Goal: Information Seeking & Learning: Compare options

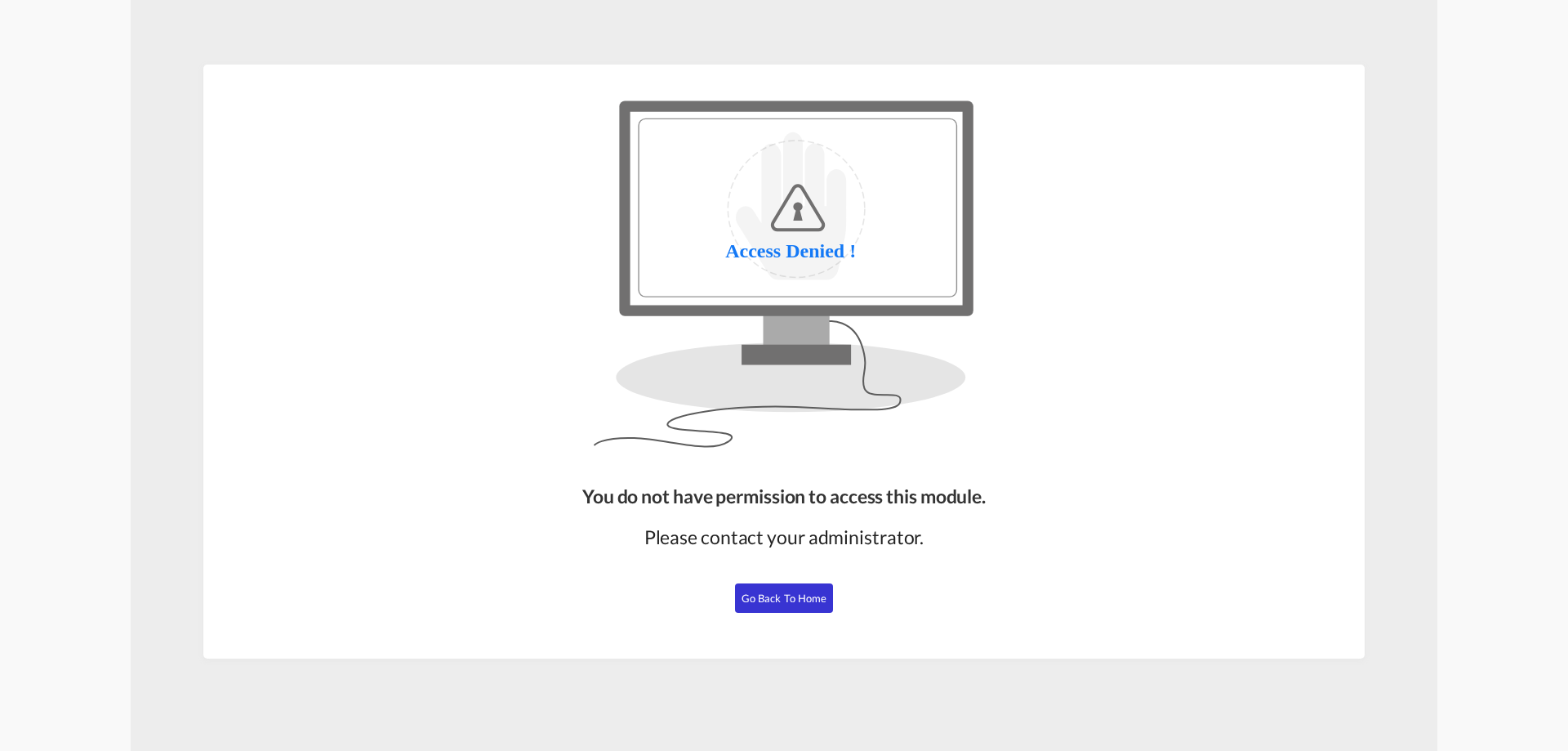
click at [506, 340] on button "Go Back to Home" at bounding box center [784, 598] width 98 height 30
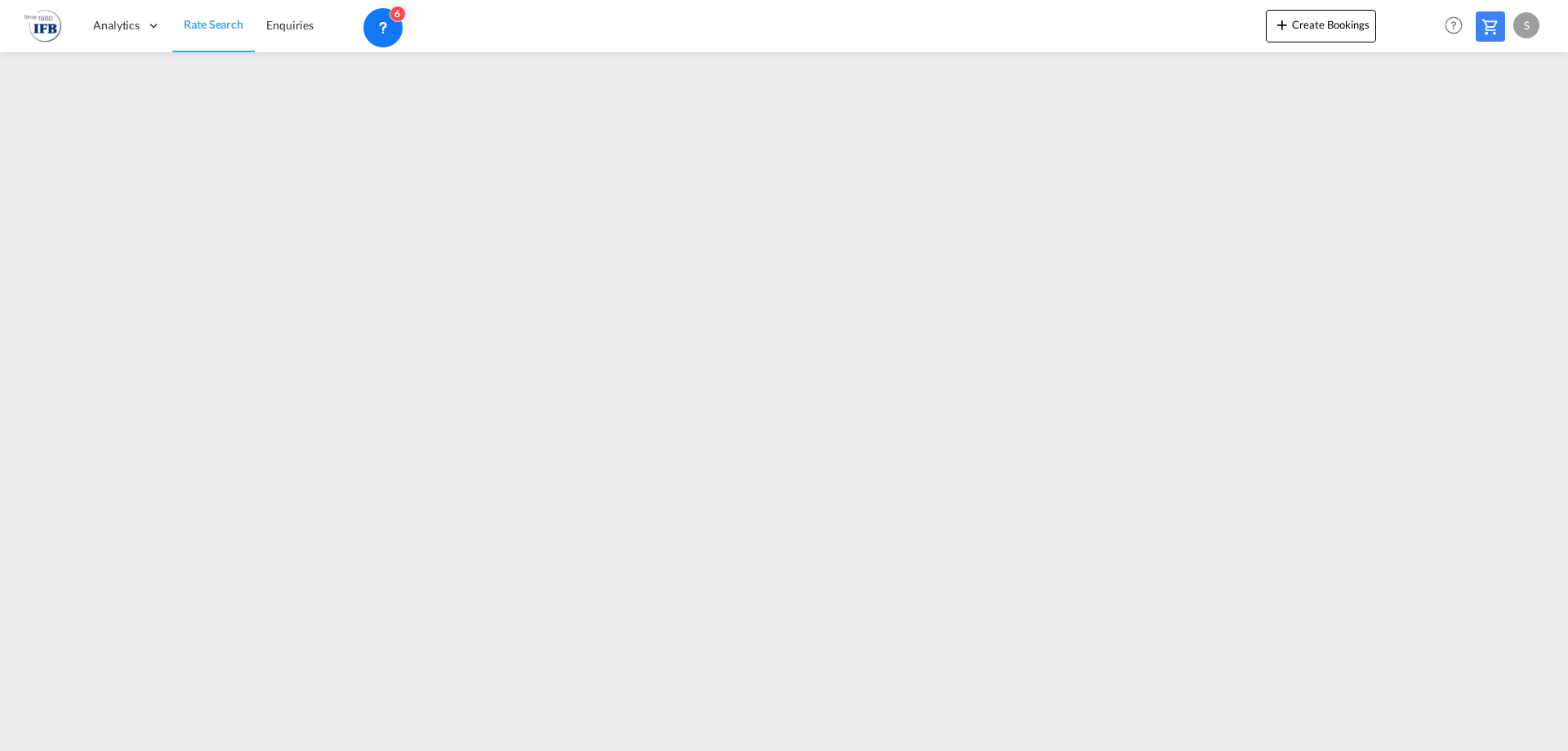
click at [140, 340] on md-content "Analytics Reports Rate Search Enquiries Create Bookings Help Resources Product …" at bounding box center [784, 375] width 1568 height 751
